Goal: Transaction & Acquisition: Download file/media

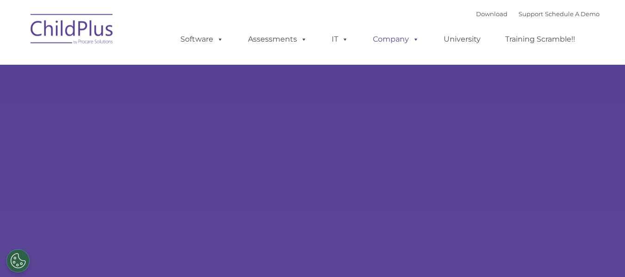
type input ""
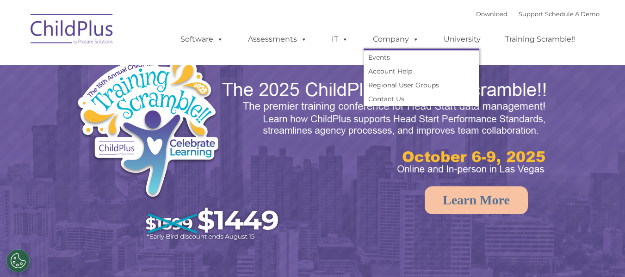
select select "MEDIUM"
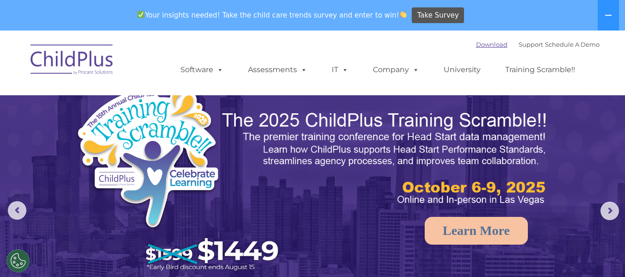
click at [478, 42] on link "Download" at bounding box center [491, 44] width 31 height 7
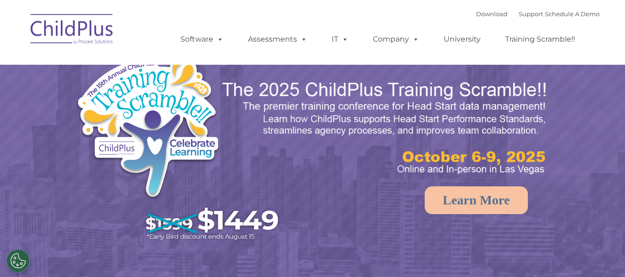
select select "MEDIUM"
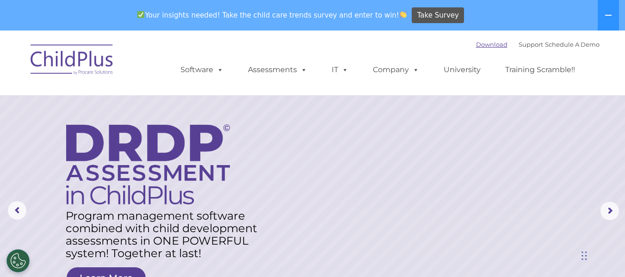
click at [476, 41] on link "Download" at bounding box center [491, 44] width 31 height 7
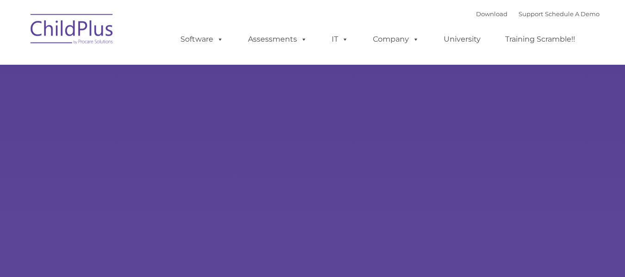
type input ""
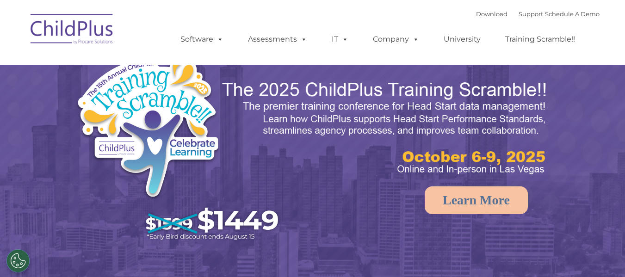
select select "MEDIUM"
